Goal: Information Seeking & Learning: Learn about a topic

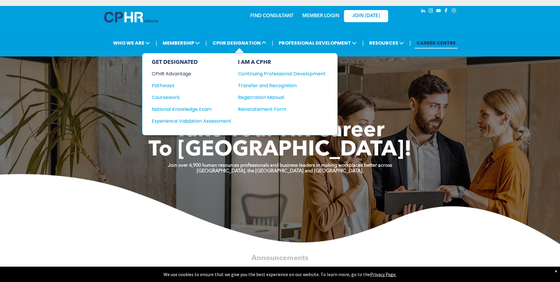
click at [187, 74] on div "CPHR Advantage" at bounding box center [188, 73] width 72 height 7
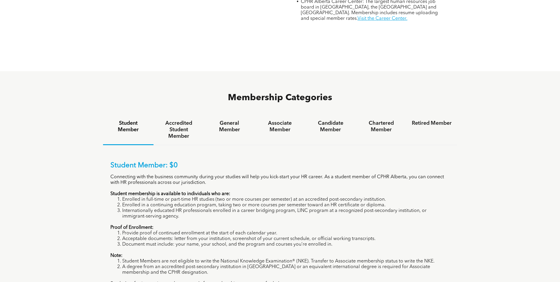
scroll to position [325, 0]
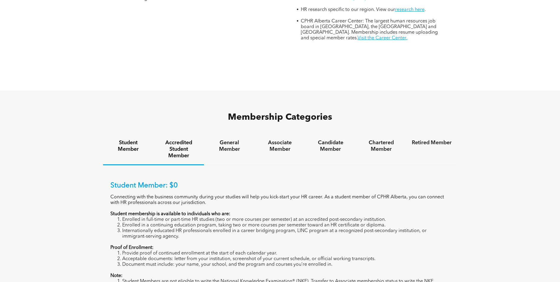
click at [179, 139] on h4 "Accredited Student Member" at bounding box center [179, 148] width 40 height 19
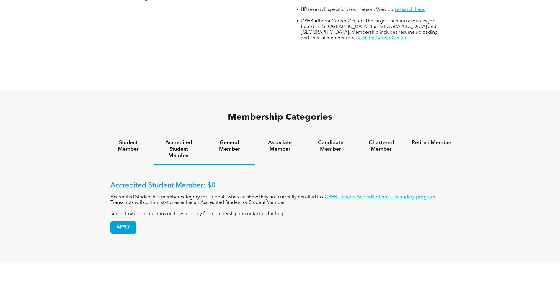
click at [228, 139] on h4 "General Member" at bounding box center [229, 145] width 40 height 13
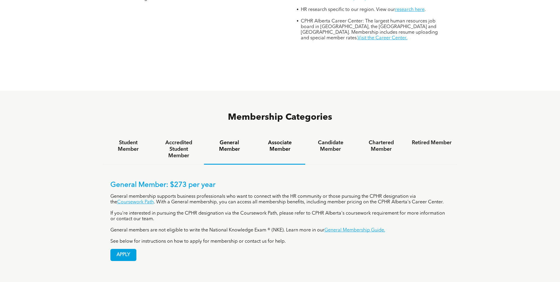
click at [283, 139] on h4 "Associate Member" at bounding box center [280, 145] width 40 height 13
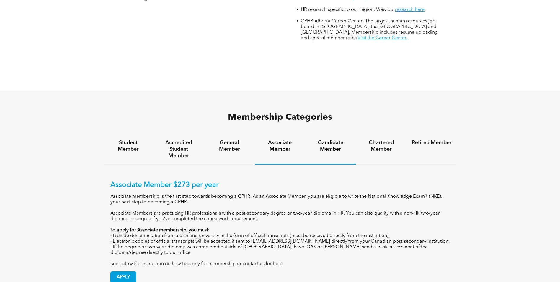
click at [328, 134] on div "Candidate Member" at bounding box center [330, 149] width 51 height 30
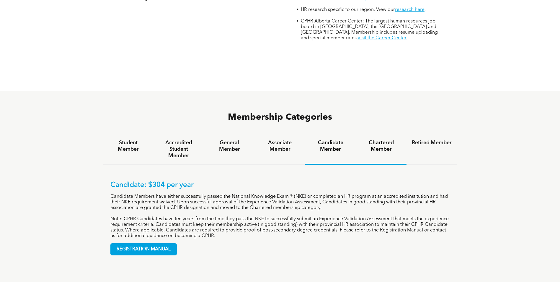
click at [380, 139] on h4 "Chartered Member" at bounding box center [382, 145] width 40 height 13
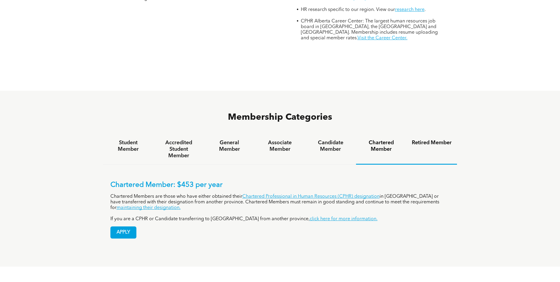
click at [419, 139] on h4 "Retired Member" at bounding box center [432, 142] width 40 height 6
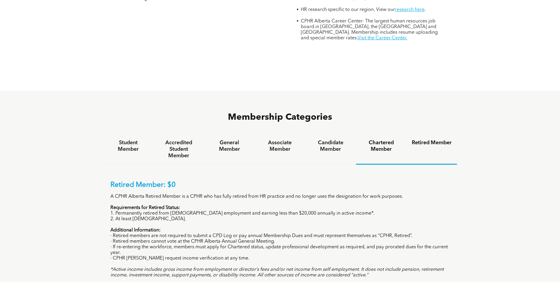
click at [377, 139] on h4 "Chartered Member" at bounding box center [382, 145] width 40 height 13
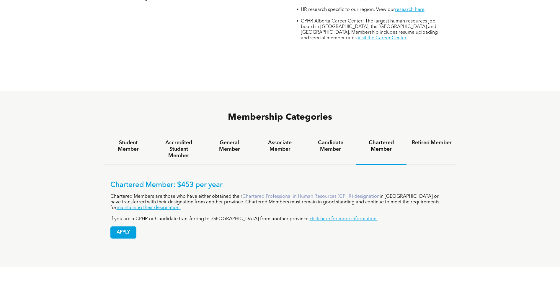
click at [351, 194] on link "Chartered Professional in Human Resources (CPHR) designation" at bounding box center [311, 196] width 137 height 5
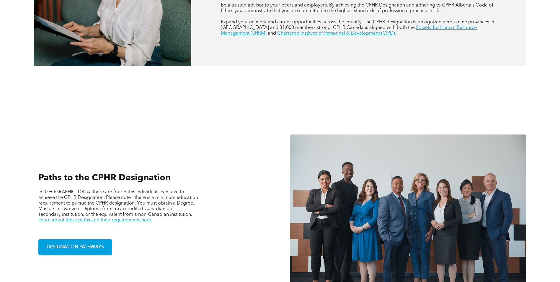
scroll to position [473, 0]
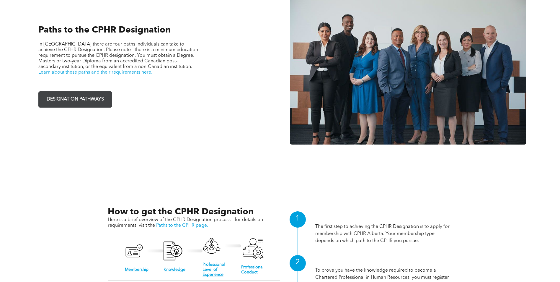
click at [103, 99] on span "DESIGNATION PATHWAYS" at bounding box center [75, 100] width 61 height 12
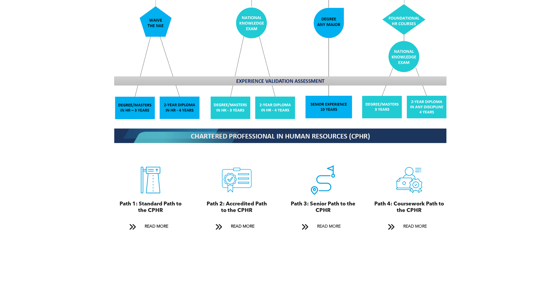
scroll to position [561, 0]
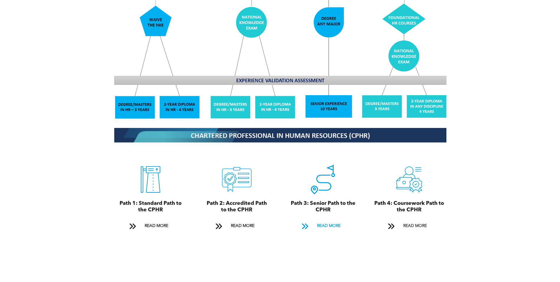
click at [326, 222] on span "READ MORE" at bounding box center [329, 225] width 28 height 11
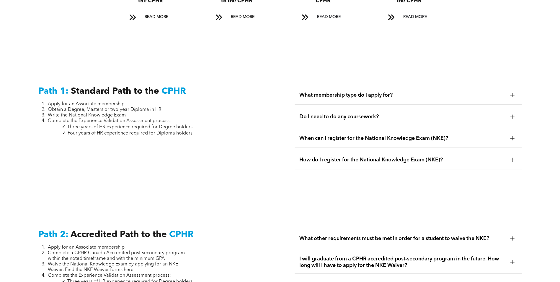
scroll to position [833, 0]
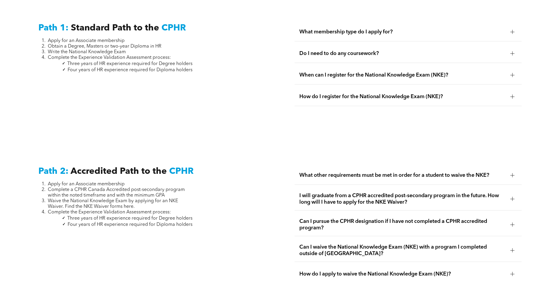
click at [339, 172] on span "What other requirements must be met in order for a student to waive the NKE?" at bounding box center [403, 175] width 206 height 6
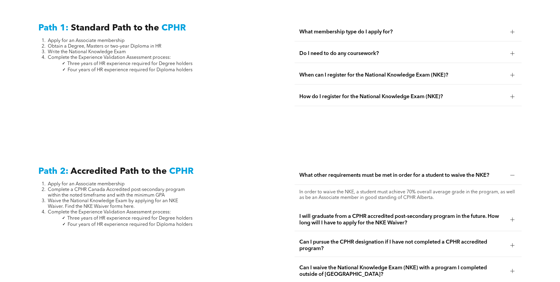
click at [349, 242] on span "Can I pursue the CPHR designation if I have not completed a CPHR accredited pro…" at bounding box center [403, 245] width 206 height 13
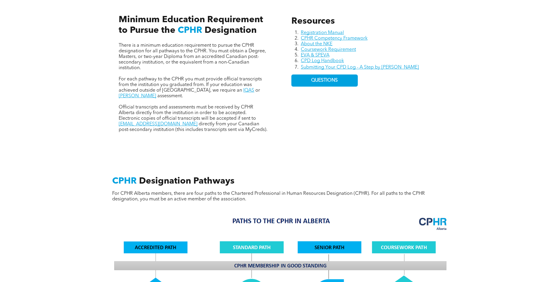
scroll to position [183, 0]
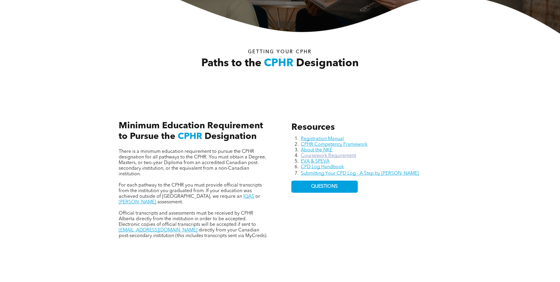
click at [324, 155] on link "Coursework Requirement" at bounding box center [328, 155] width 55 height 5
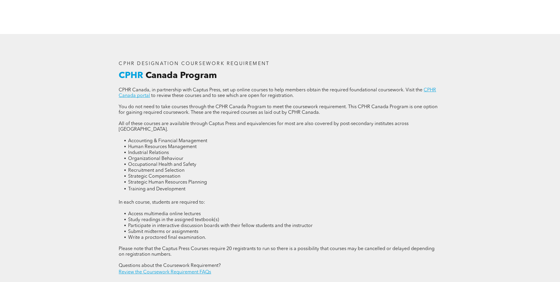
scroll to position [738, 0]
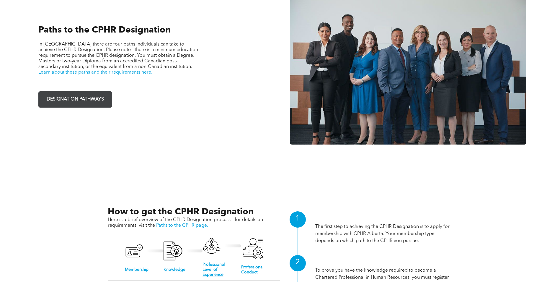
scroll to position [502, 0]
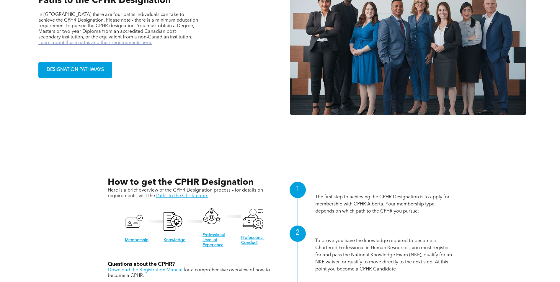
click at [51, 42] on link "Learn about these paths and their requirements here." at bounding box center [95, 42] width 114 height 5
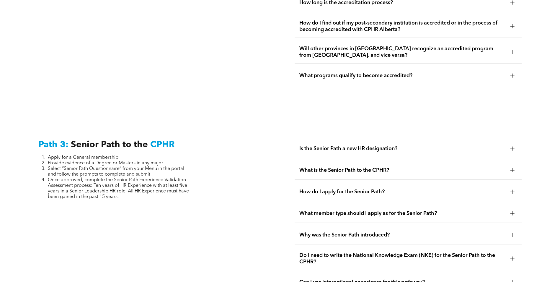
scroll to position [1388, 0]
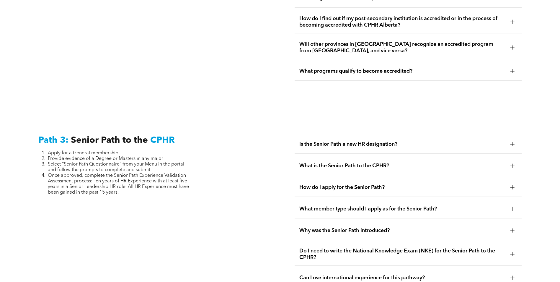
click at [365, 179] on div "How do I apply for the Senior Path?" at bounding box center [408, 187] width 227 height 19
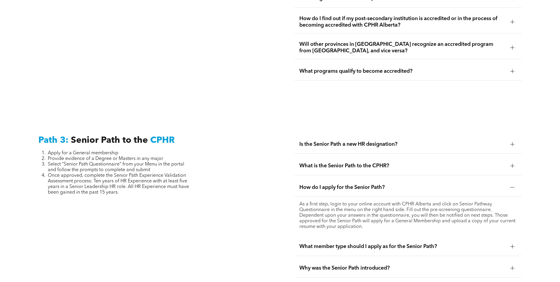
click at [364, 184] on span "How do I apply for the Senior Path?" at bounding box center [403, 187] width 206 height 6
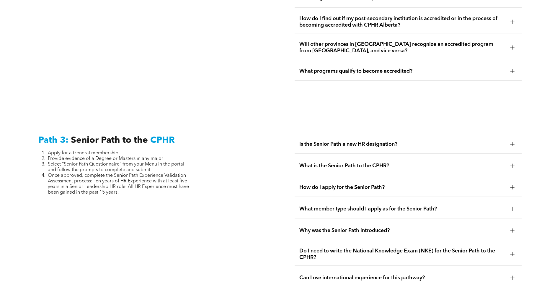
click at [368, 162] on span "What is the Senior Path to the CPHR?" at bounding box center [403, 165] width 206 height 6
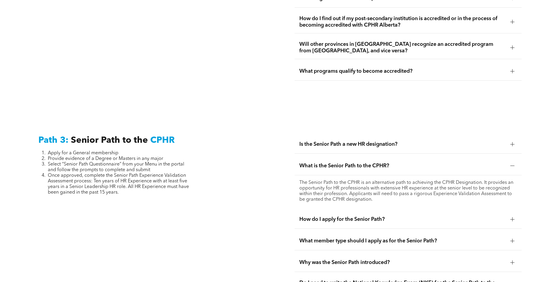
click at [369, 162] on span "What is the Senior Path to the CPHR?" at bounding box center [403, 165] width 206 height 6
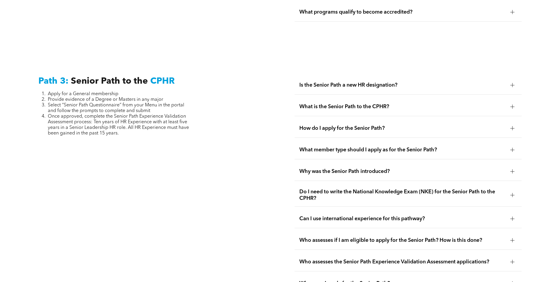
scroll to position [1625, 0]
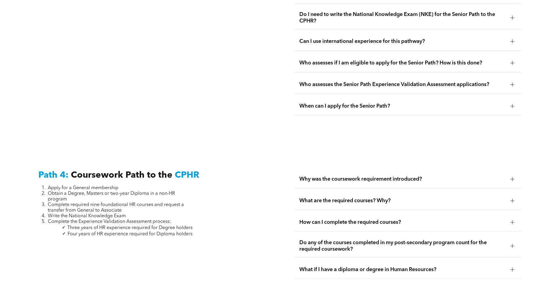
click at [359, 60] on span "Who assesses if I am eligible to apply for the Senior Path? How is this done?" at bounding box center [403, 63] width 206 height 6
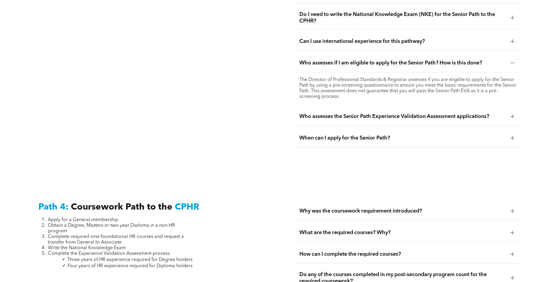
click at [362, 60] on span "Who assesses if I am eligible to apply for the Senior Path? How is this done?" at bounding box center [403, 63] width 206 height 6
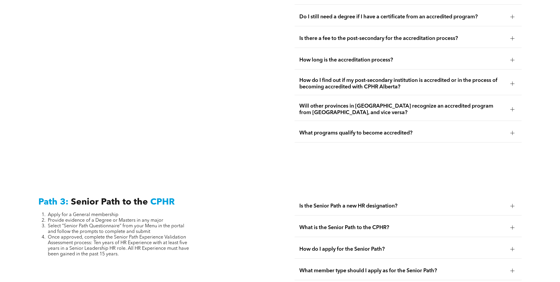
scroll to position [1388, 0]
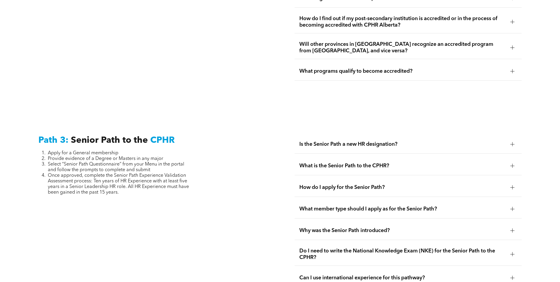
click at [353, 141] on span "Is the Senior Path a new HR designation?" at bounding box center [403, 144] width 206 height 6
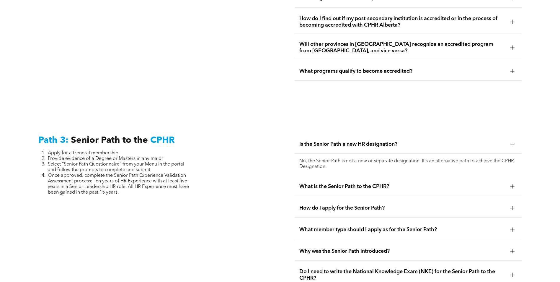
click at [353, 141] on span "Is the Senior Path a new HR designation?" at bounding box center [403, 144] width 206 height 6
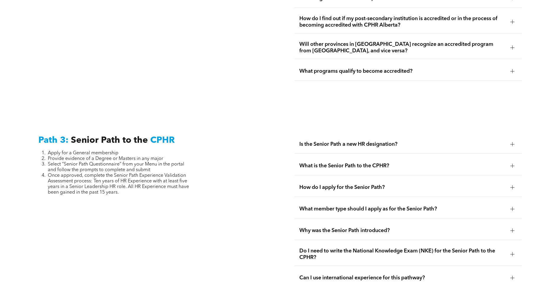
click at [353, 141] on span "Is the Senior Path a new HR designation?" at bounding box center [403, 144] width 206 height 6
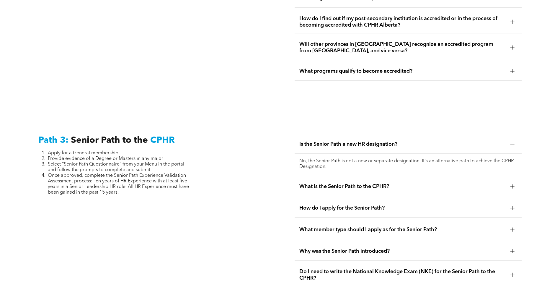
click at [353, 141] on span "Is the Senior Path a new HR designation?" at bounding box center [403, 144] width 206 height 6
